Goal: Task Accomplishment & Management: Use online tool/utility

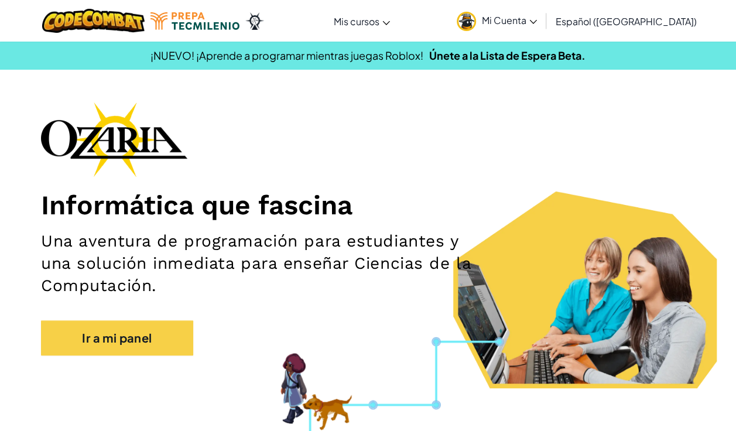
click at [521, 20] on span "Mi Cuenta" at bounding box center [509, 20] width 55 height 12
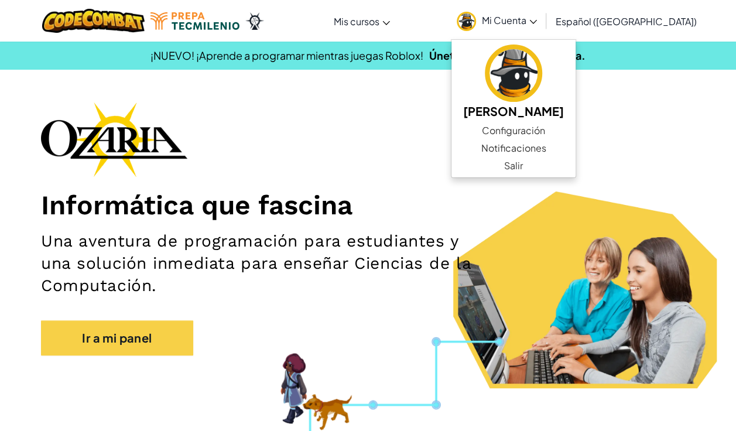
click at [521, 20] on span "Mi Cuenta" at bounding box center [509, 20] width 55 height 12
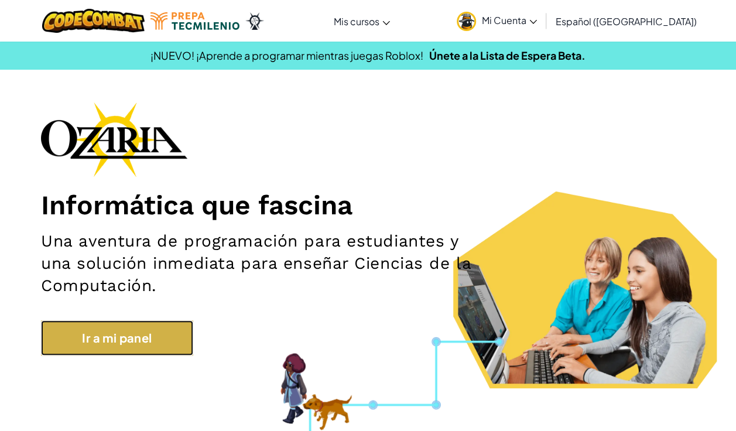
click at [96, 341] on link "Ir a mi panel" at bounding box center [117, 337] width 152 height 35
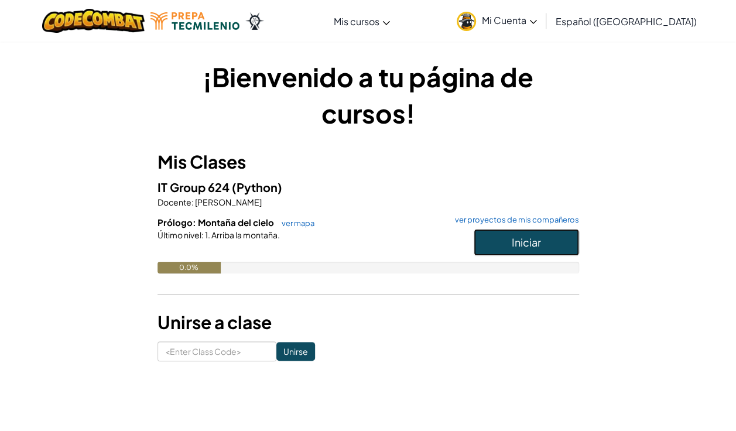
click at [562, 246] on button "Iniciar" at bounding box center [525, 242] width 105 height 27
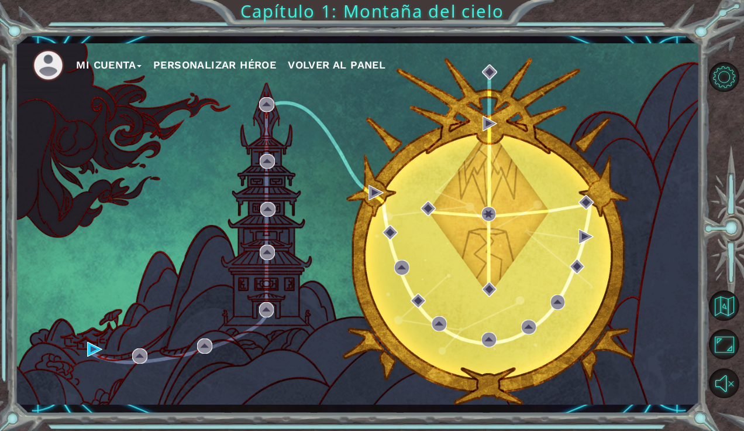
click at [210, 64] on button "Personalizar héroe" at bounding box center [214, 65] width 123 height 18
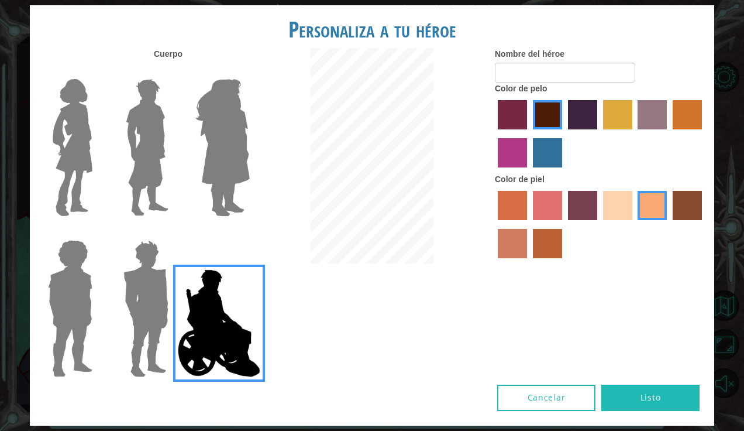
click at [73, 152] on img at bounding box center [72, 147] width 49 height 146
click at [97, 71] on input "Hero Connie" at bounding box center [97, 71] width 0 height 0
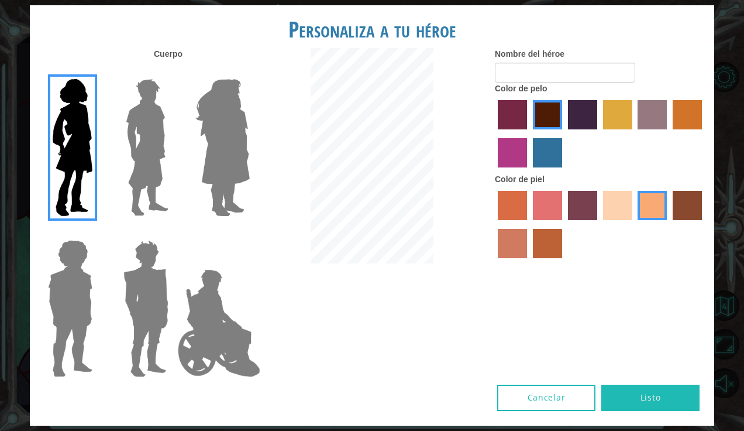
click at [220, 170] on img at bounding box center [223, 147] width 64 height 146
click at [249, 71] on input "Hero Amethyst" at bounding box center [249, 71] width 0 height 0
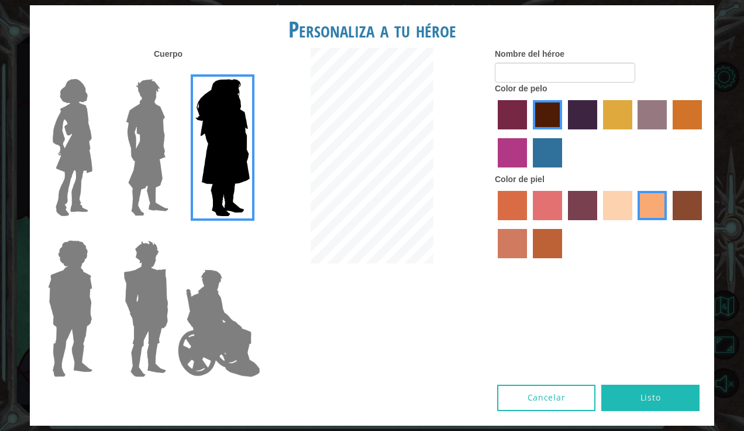
click at [67, 162] on img at bounding box center [72, 147] width 49 height 146
click at [97, 71] on input "Hero Connie" at bounding box center [97, 71] width 0 height 0
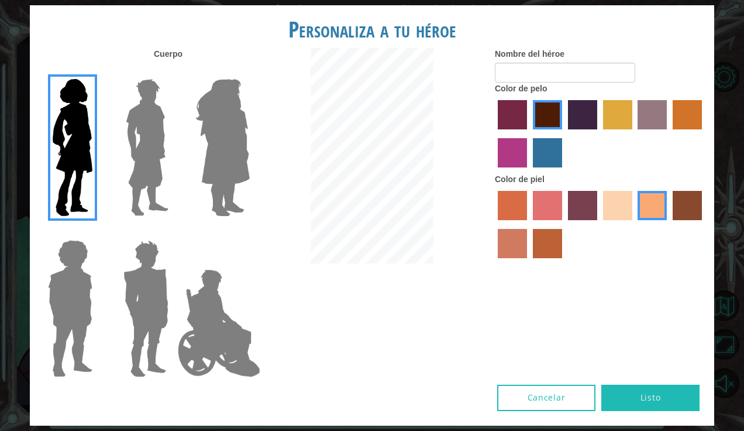
click at [585, 116] on label "hot purple hair color" at bounding box center [582, 114] width 29 height 29
click at [564, 133] on input "hot purple hair color" at bounding box center [564, 133] width 0 height 0
click at [618, 203] on label "sandy beach skin color" at bounding box center [617, 205] width 29 height 29
click at [599, 224] on input "sandy beach skin color" at bounding box center [599, 224] width 0 height 0
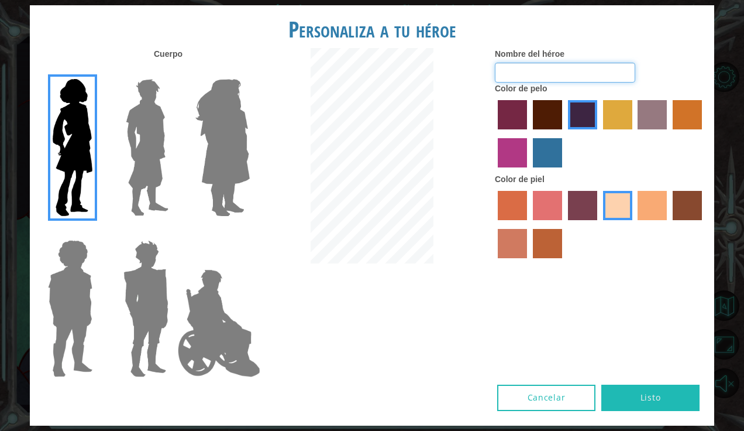
click at [598, 71] on input "Nombre del héroe" at bounding box center [565, 73] width 140 height 20
type input "Bella"
click at [544, 205] on label "froly skin color" at bounding box center [547, 205] width 29 height 29
click at [529, 224] on input "froly skin color" at bounding box center [529, 224] width 0 height 0
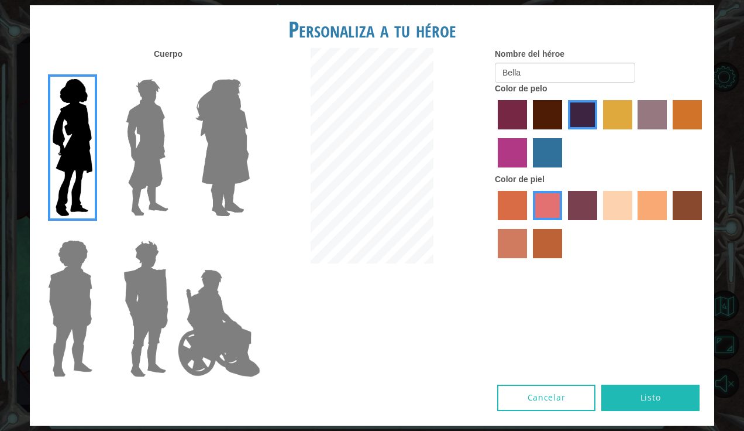
click at [513, 206] on label "sorbus skin color" at bounding box center [512, 205] width 29 height 29
click at [494, 224] on input "sorbus skin color" at bounding box center [494, 224] width 0 height 0
click at [691, 202] on label "karma skin color" at bounding box center [687, 205] width 29 height 29
click at [669, 224] on input "karma skin color" at bounding box center [669, 224] width 0 height 0
click at [549, 243] on label "smoke tree skin color" at bounding box center [547, 243] width 29 height 29
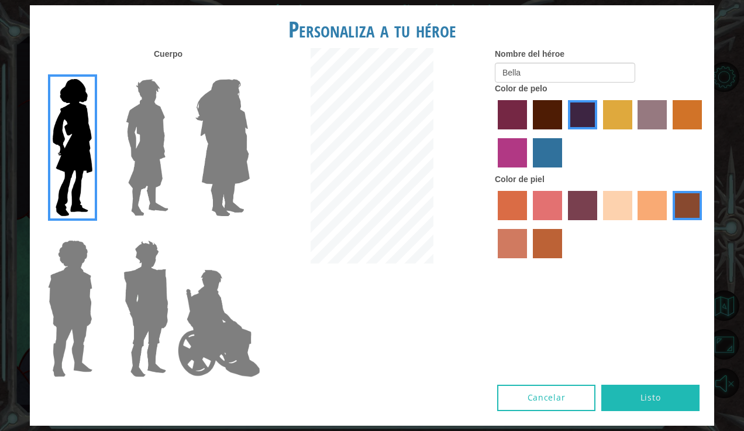
click at [529, 262] on input "smoke tree skin color" at bounding box center [529, 262] width 0 height 0
click at [614, 206] on label "sandy beach skin color" at bounding box center [617, 205] width 29 height 29
click at [599, 224] on input "sandy beach skin color" at bounding box center [599, 224] width 0 height 0
click at [653, 197] on label "tacao skin color" at bounding box center [652, 205] width 29 height 29
click at [634, 224] on input "tacao skin color" at bounding box center [634, 224] width 0 height 0
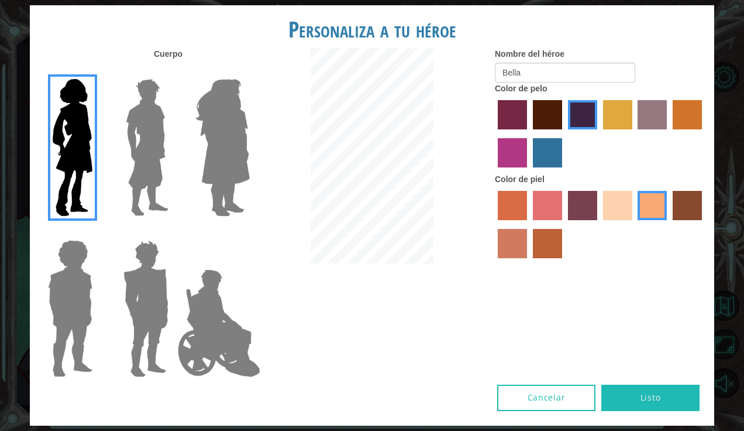
click at [623, 208] on label "sandy beach skin color" at bounding box center [617, 205] width 29 height 29
click at [599, 224] on input "sandy beach skin color" at bounding box center [599, 224] width 0 height 0
click at [616, 116] on label "tulip tree hair color" at bounding box center [617, 114] width 29 height 29
click at [599, 133] on input "tulip tree hair color" at bounding box center [599, 133] width 0 height 0
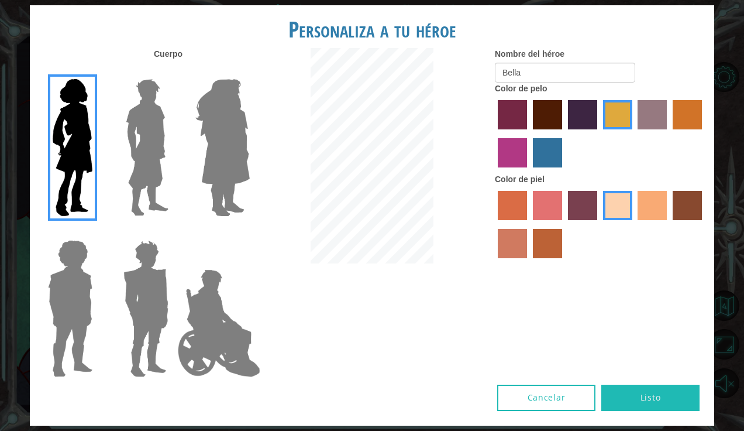
click at [540, 154] on label "lachmara hair color" at bounding box center [547, 152] width 29 height 29
click at [529, 171] on input "lachmara hair color" at bounding box center [529, 171] width 0 height 0
click at [585, 122] on label "hot purple hair color" at bounding box center [582, 114] width 29 height 29
click at [564, 133] on input "hot purple hair color" at bounding box center [564, 133] width 0 height 0
click at [543, 114] on label "maroon hair color" at bounding box center [547, 114] width 29 height 29
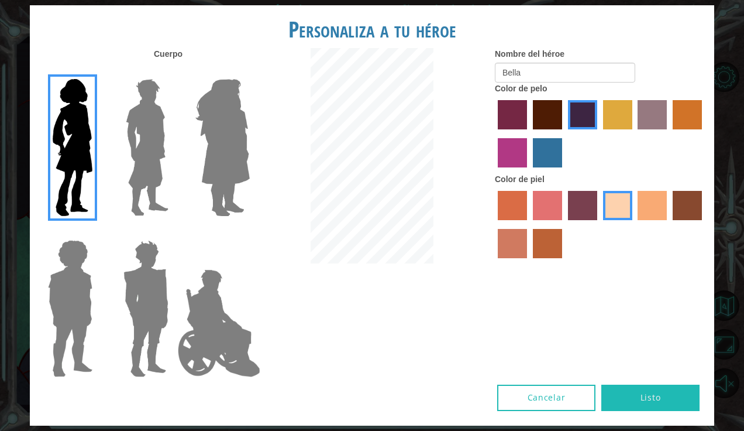
click at [529, 133] on input "maroon hair color" at bounding box center [529, 133] width 0 height 0
click at [520, 111] on label "paprika hair color" at bounding box center [512, 114] width 29 height 29
click at [494, 133] on input "paprika hair color" at bounding box center [494, 133] width 0 height 0
click at [543, 111] on label "maroon hair color" at bounding box center [547, 114] width 29 height 29
click at [529, 133] on input "maroon hair color" at bounding box center [529, 133] width 0 height 0
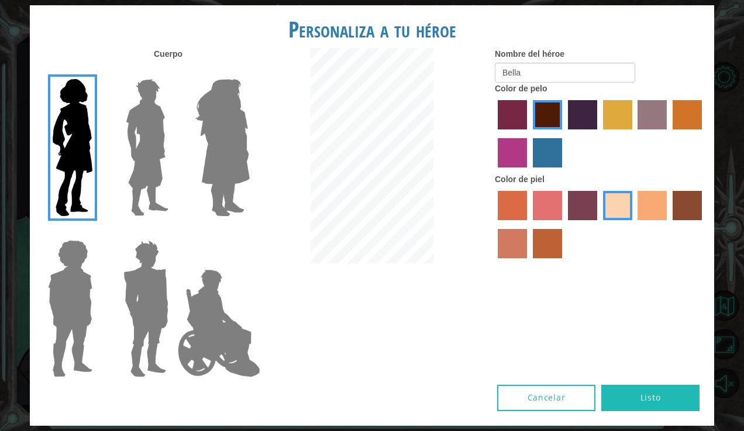
click at [583, 116] on label "hot purple hair color" at bounding box center [582, 114] width 29 height 29
click at [564, 133] on input "hot purple hair color" at bounding box center [564, 133] width 0 height 0
click at [543, 116] on label "maroon hair color" at bounding box center [547, 114] width 29 height 29
click at [529, 133] on input "maroon hair color" at bounding box center [529, 133] width 0 height 0
click at [156, 314] on img at bounding box center [146, 308] width 54 height 146
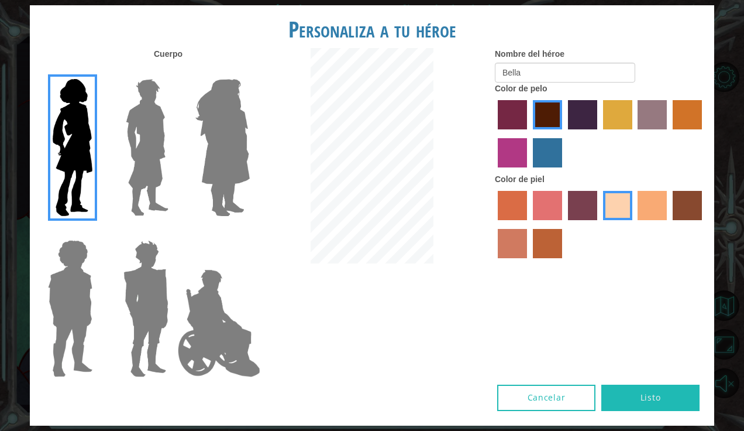
click at [173, 232] on input "Hero Garnet" at bounding box center [173, 232] width 0 height 0
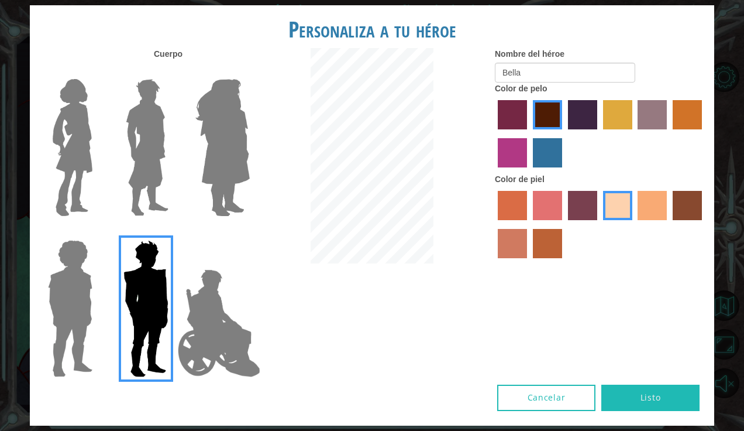
click at [71, 300] on img at bounding box center [70, 308] width 54 height 146
click at [97, 232] on input "Hero Steven" at bounding box center [97, 232] width 0 height 0
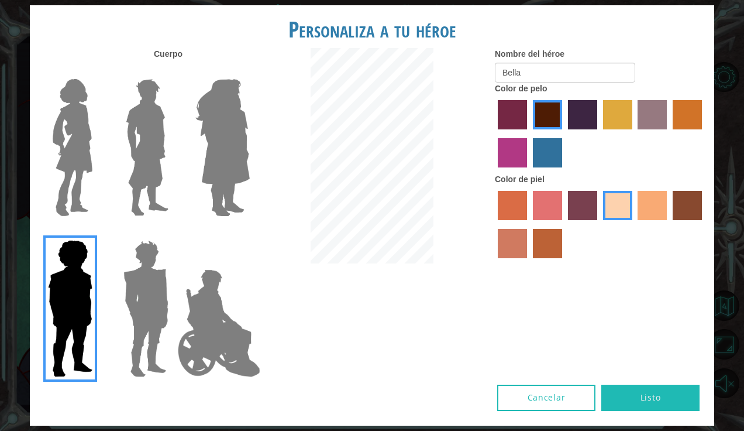
click at [209, 333] on img at bounding box center [219, 323] width 92 height 117
click at [249, 232] on input "Hero Jamie" at bounding box center [249, 232] width 0 height 0
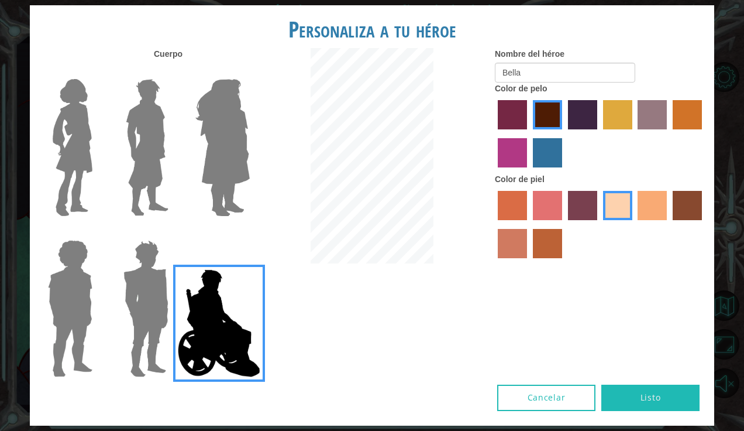
click at [219, 153] on img at bounding box center [223, 147] width 64 height 146
click at [249, 71] on input "Hero Amethyst" at bounding box center [249, 71] width 0 height 0
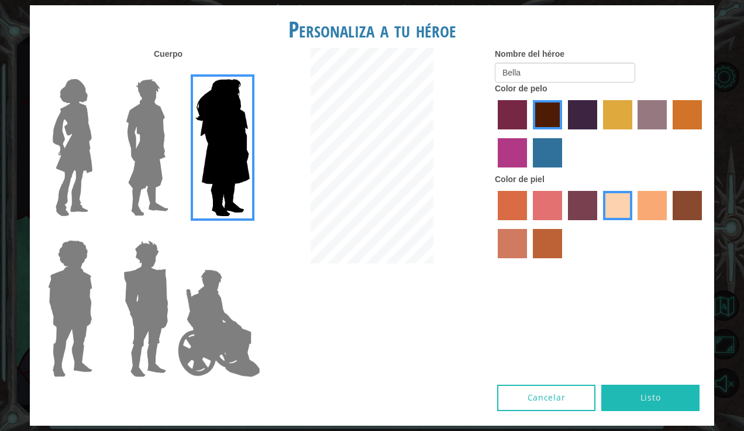
click at [135, 143] on img at bounding box center [147, 147] width 52 height 146
click at [173, 71] on input "Hero Lars" at bounding box center [173, 71] width 0 height 0
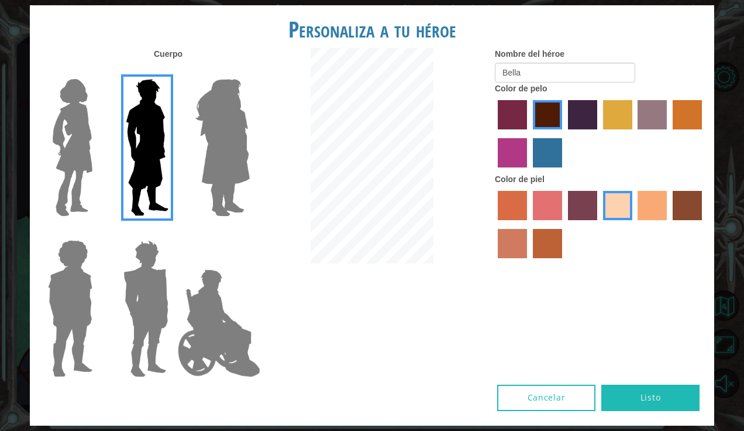
click at [63, 142] on img at bounding box center [72, 147] width 49 height 146
click at [97, 71] on input "Hero Connie" at bounding box center [97, 71] width 0 height 0
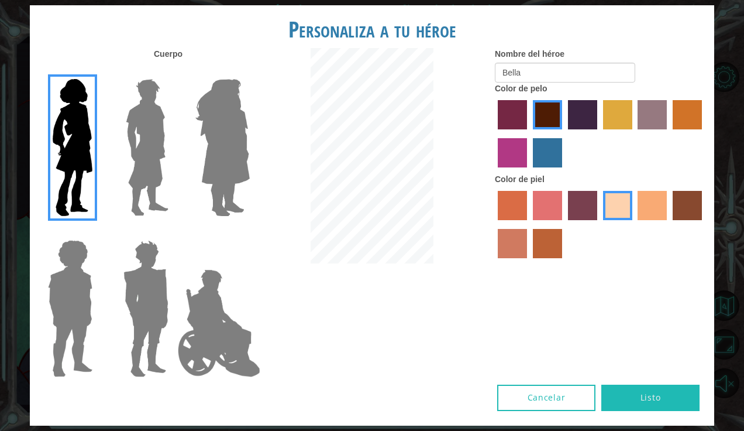
click at [669, 395] on button "Listo" at bounding box center [651, 397] width 98 height 26
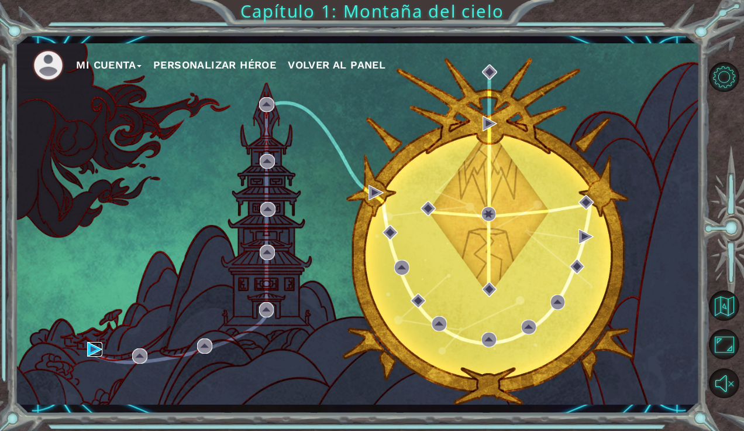
click at [88, 346] on img at bounding box center [94, 349] width 15 height 15
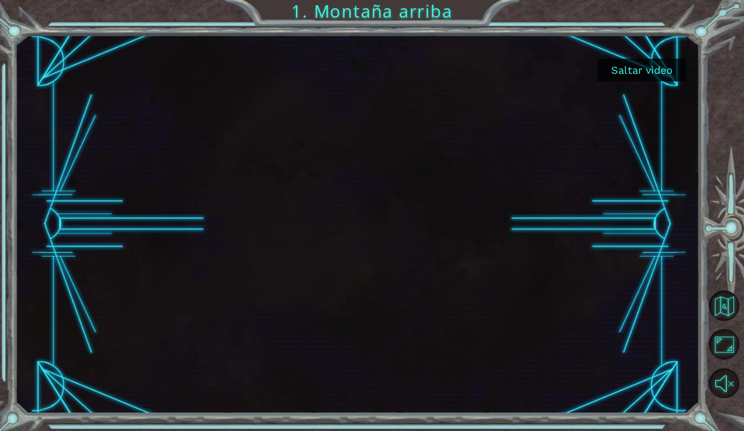
click at [650, 71] on button "Saltar video" at bounding box center [642, 70] width 88 height 23
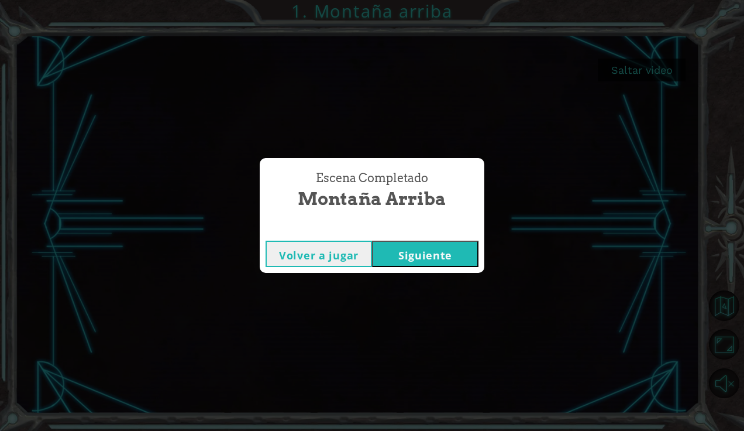
click at [499, 96] on div "Escena Completado Montaña arriba Volver a jugar [GEOGRAPHIC_DATA]" at bounding box center [372, 215] width 744 height 431
click at [19, 4] on div "Escena Completado Montaña arriba Volver a jugar [GEOGRAPHIC_DATA]" at bounding box center [372, 215] width 744 height 431
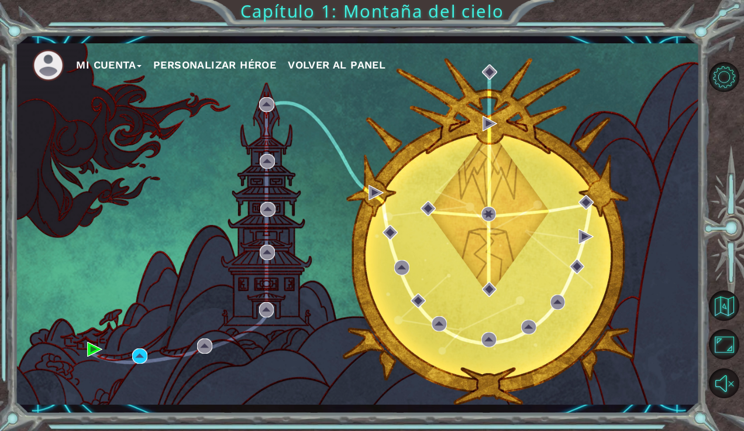
click at [155, 297] on div "Mi Cuenta Personalizar héroe Volver al panel" at bounding box center [357, 223] width 685 height 361
click at [217, 116] on div "Mi Cuenta Personalizar héroe Volver al panel" at bounding box center [357, 223] width 685 height 361
